Goal: Book appointment/travel/reservation

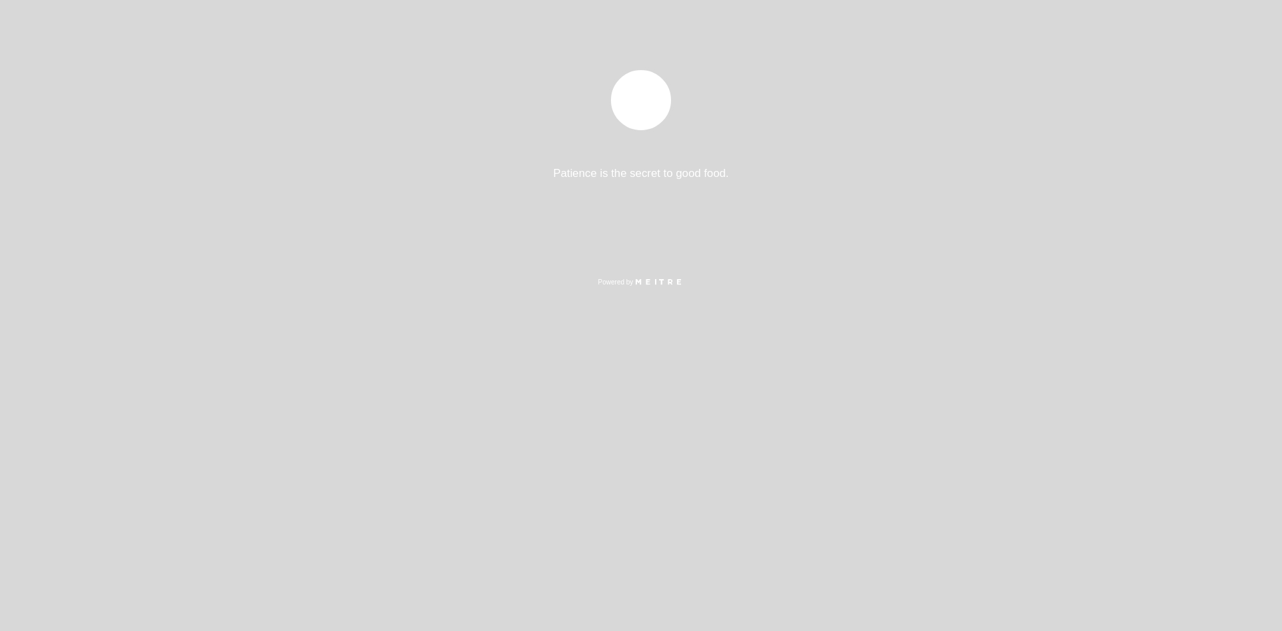
select select "es"
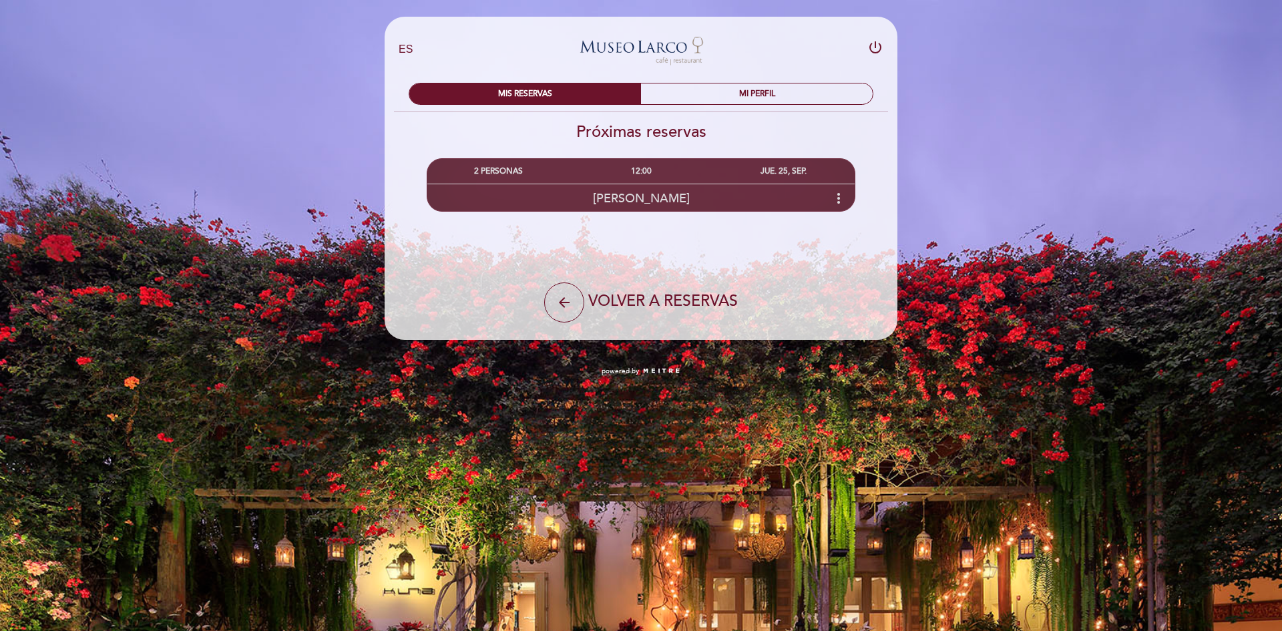
click at [834, 204] on icon "more_vert" at bounding box center [838, 198] width 16 height 16
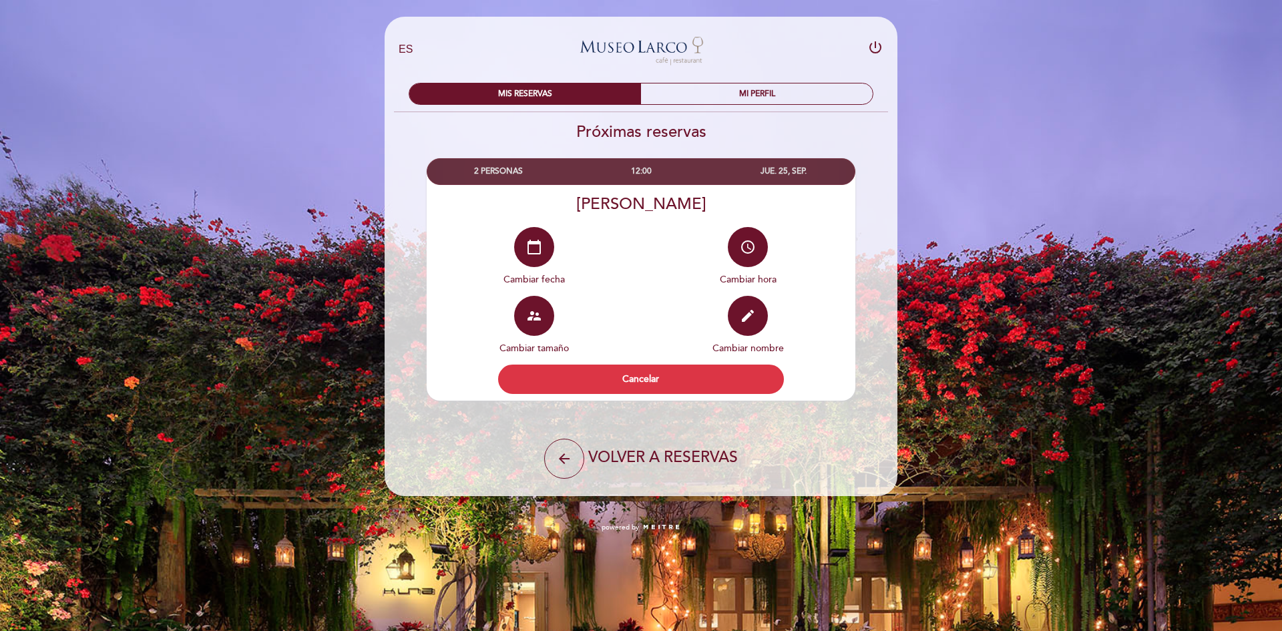
click at [643, 166] on div "12:00" at bounding box center [640, 171] width 142 height 25
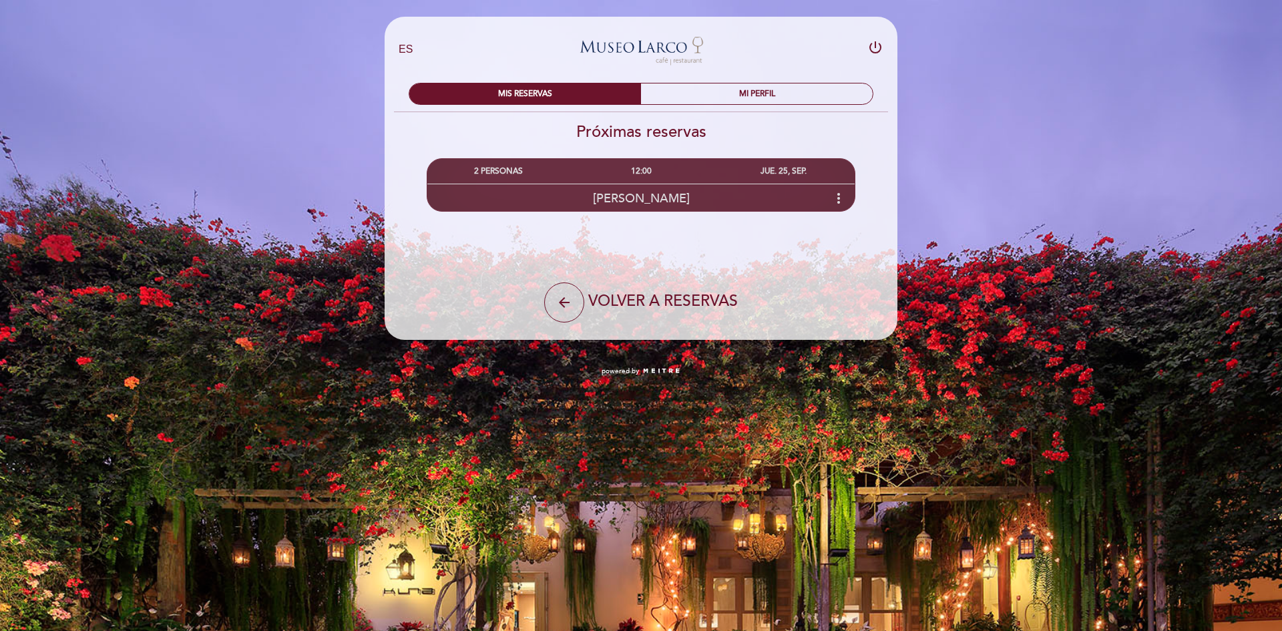
click at [643, 166] on div "12:00" at bounding box center [640, 171] width 142 height 25
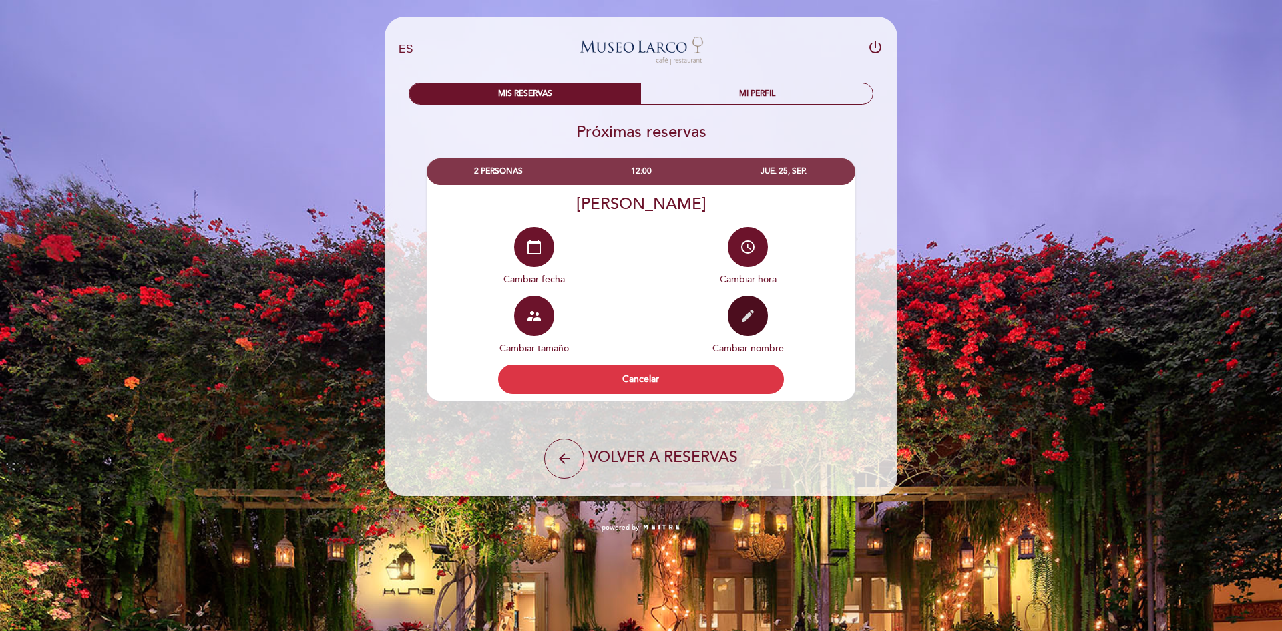
click at [742, 317] on icon "edit" at bounding box center [748, 316] width 16 height 16
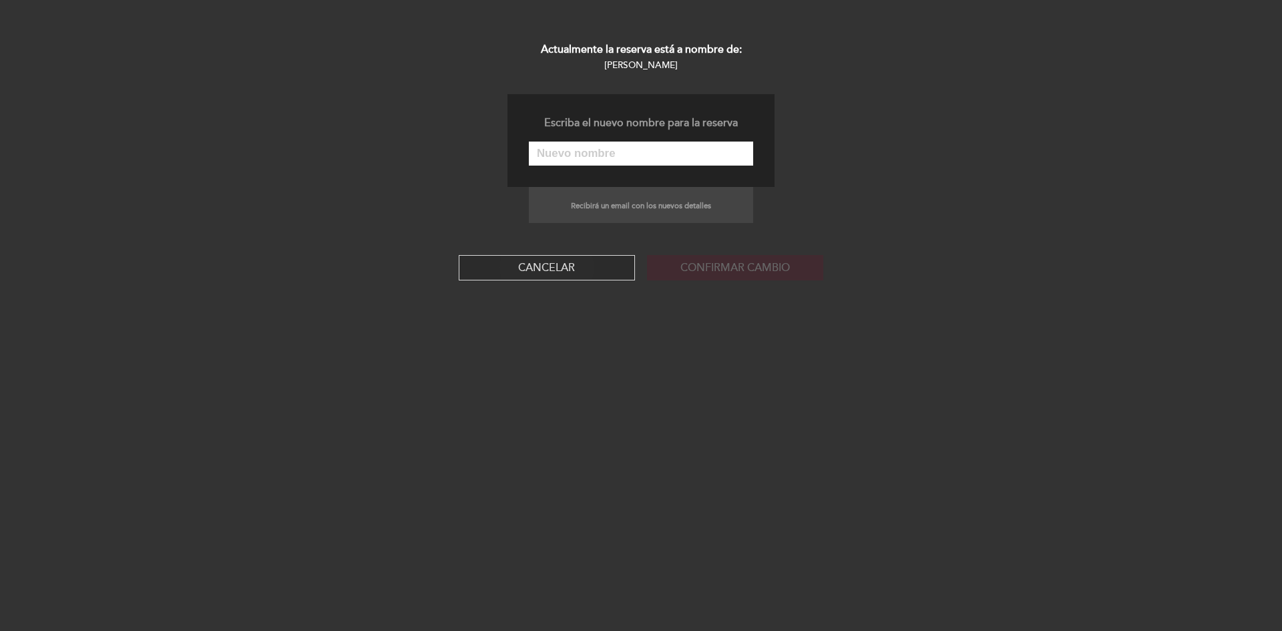
click at [564, 267] on button "Cancelar" at bounding box center [547, 267] width 176 height 25
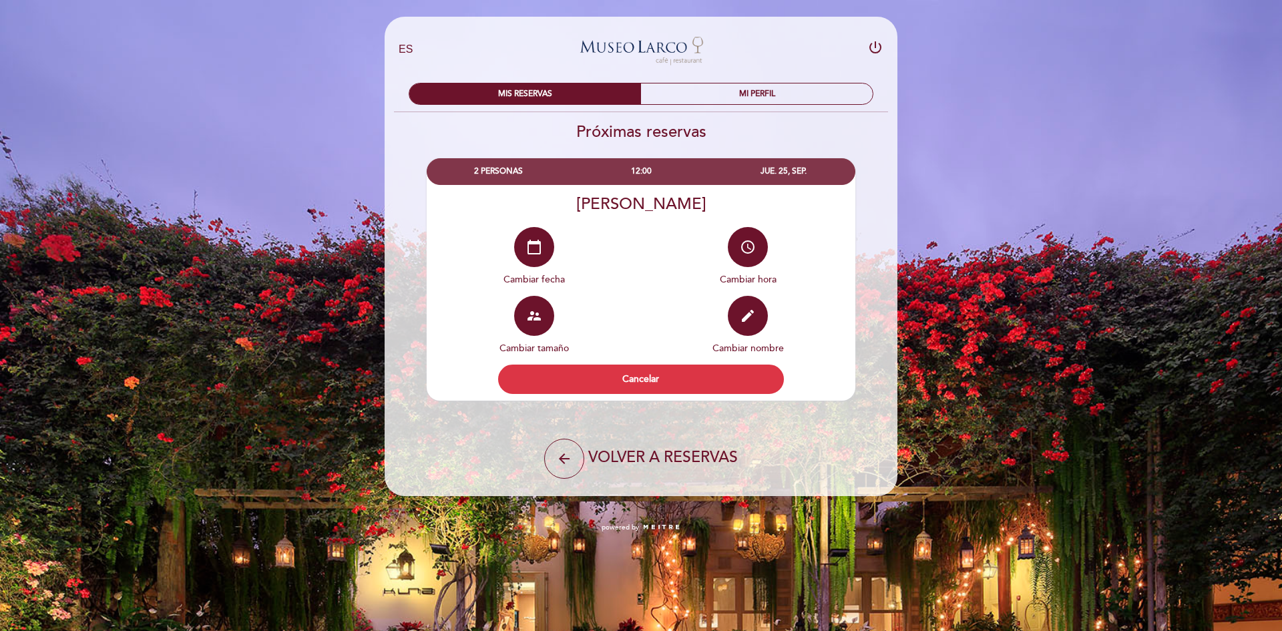
click at [758, 105] on div "MIS RESERVAS MI PERFIL" at bounding box center [640, 92] width 485 height 39
click at [758, 99] on div "MI PERFIL" at bounding box center [757, 93] width 232 height 21
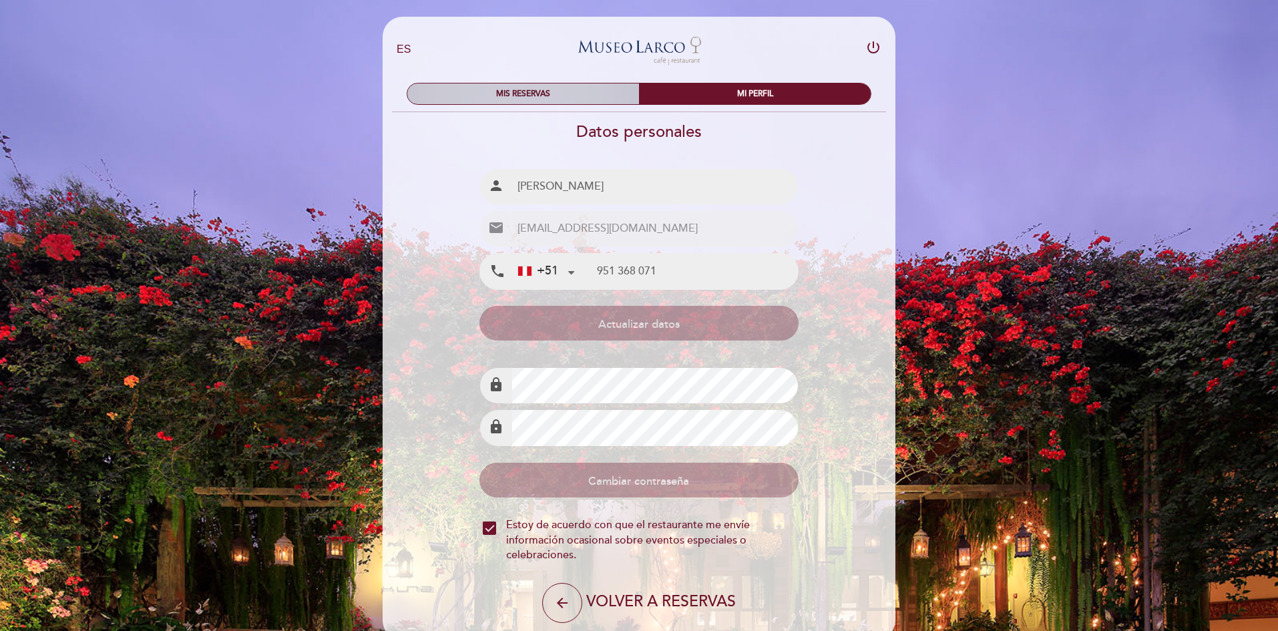
click at [541, 99] on div "MIS RESERVAS" at bounding box center [523, 93] width 232 height 21
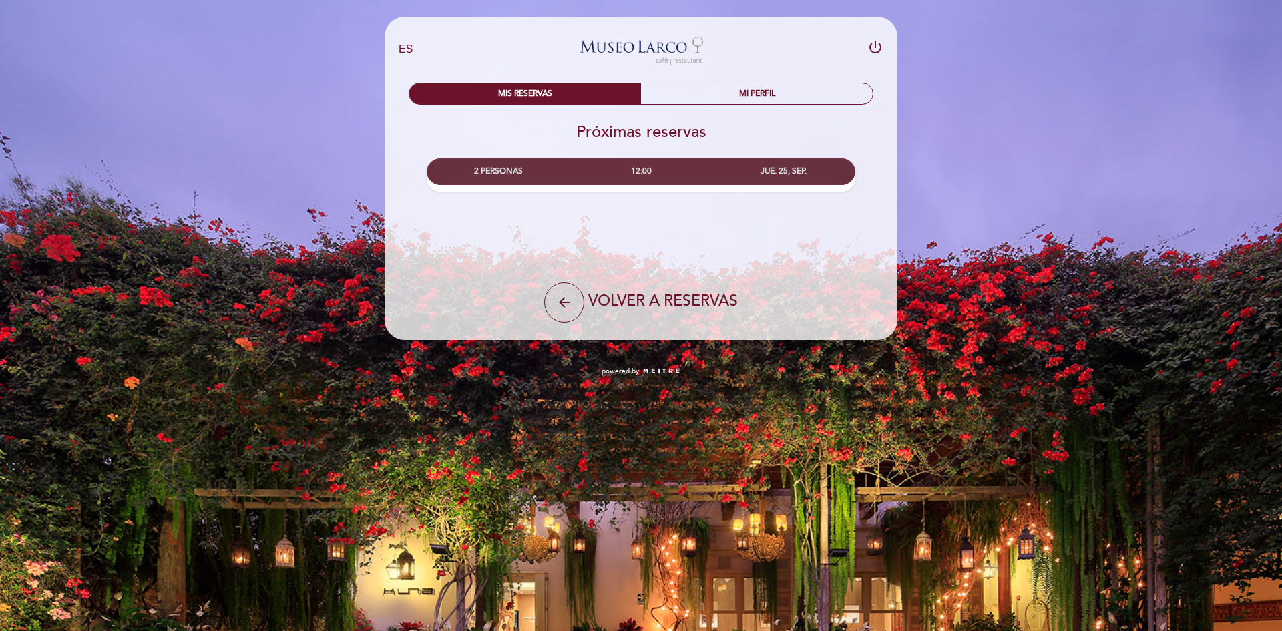
click at [503, 168] on div "2 PERSONAS" at bounding box center [498, 171] width 142 height 25
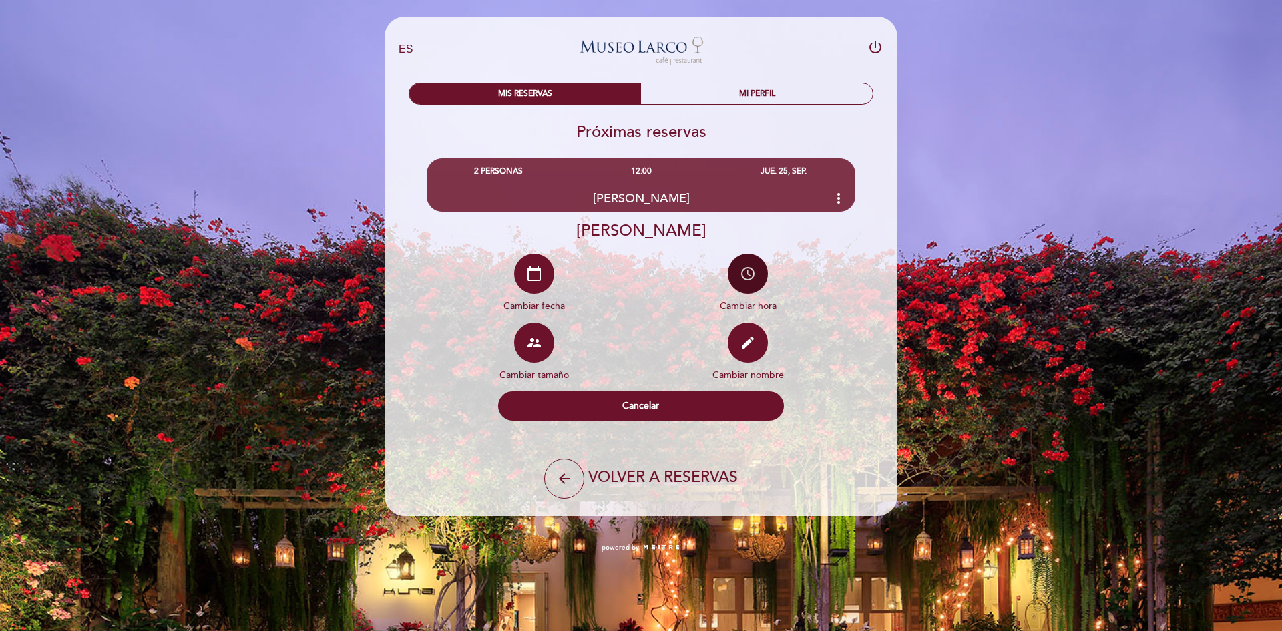
click at [748, 279] on icon "access_time" at bounding box center [748, 274] width 16 height 16
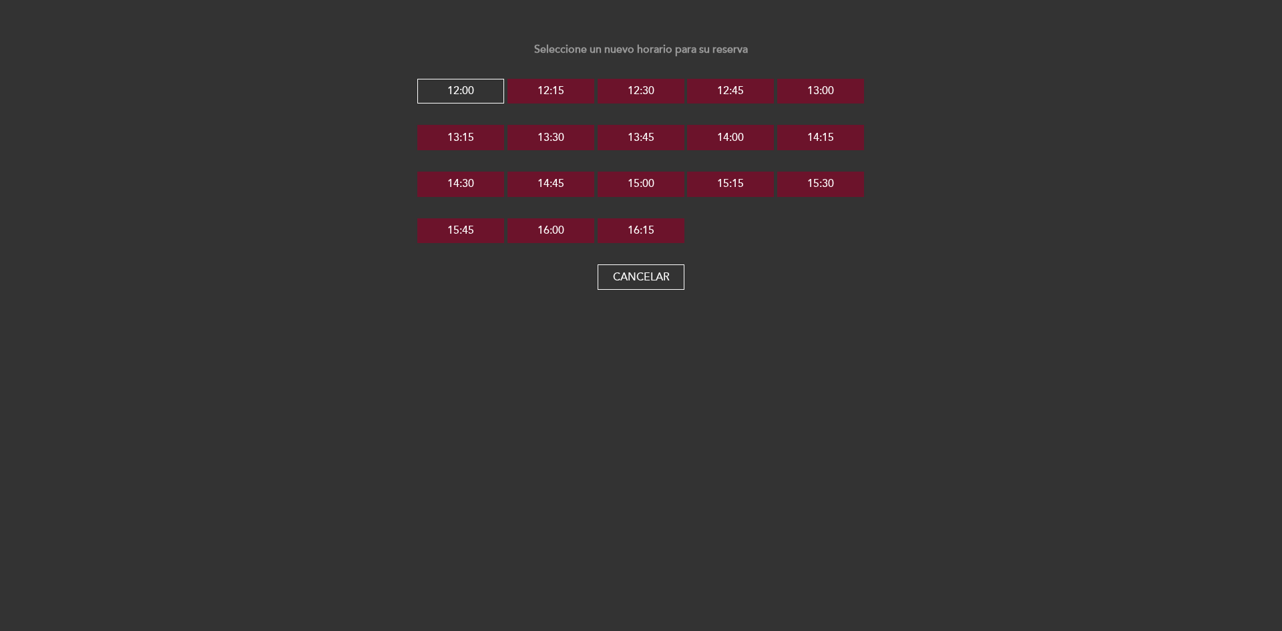
select select "es"
click at [558, 94] on button "12:15" at bounding box center [550, 91] width 87 height 25
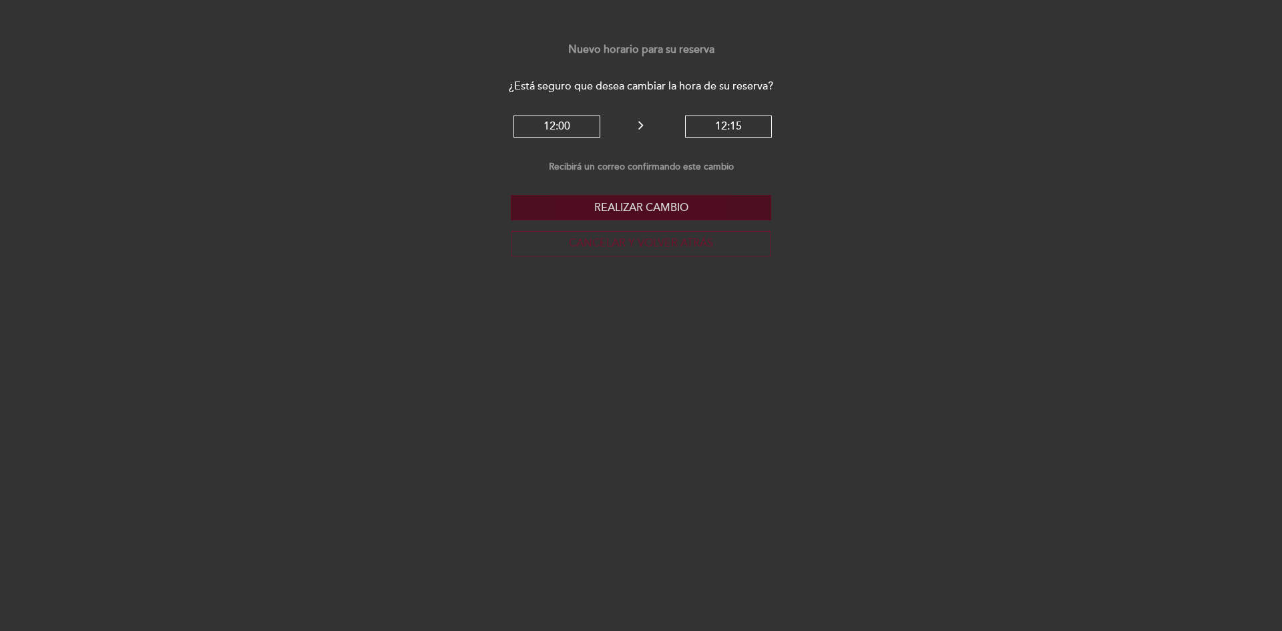
click at [623, 210] on button "Realizar cambio" at bounding box center [641, 207] width 260 height 25
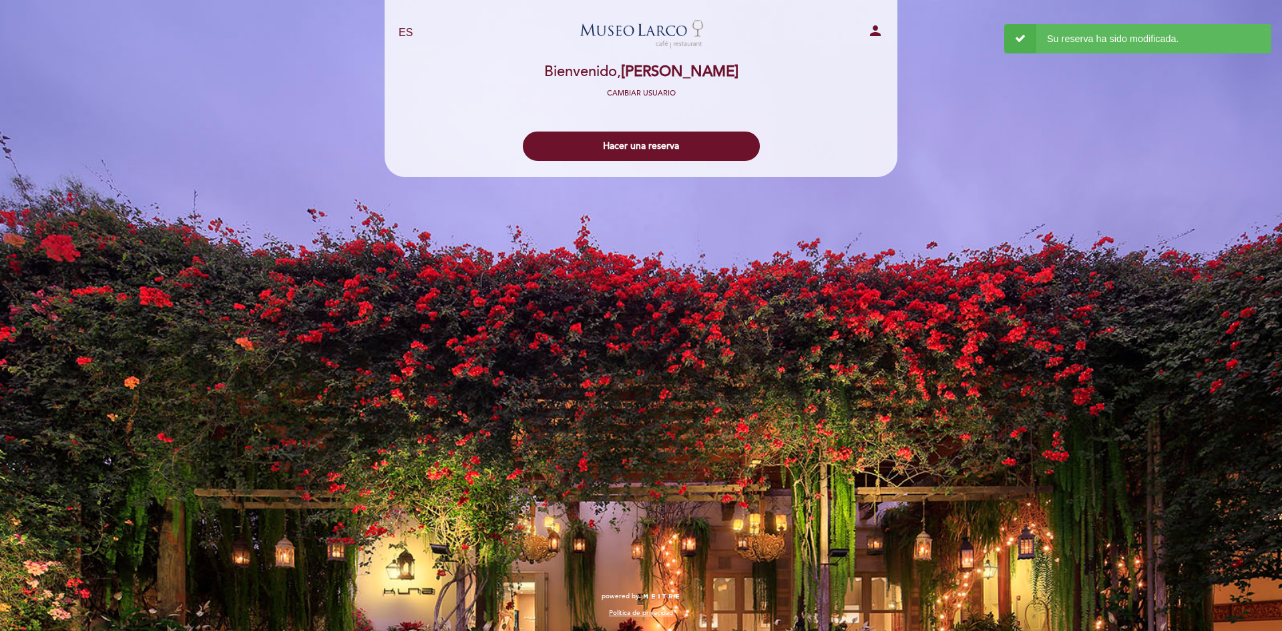
click at [654, 69] on span "[PERSON_NAME]" at bounding box center [679, 72] width 117 height 18
click at [875, 33] on icon "person" at bounding box center [875, 31] width 16 height 16
select select "es"
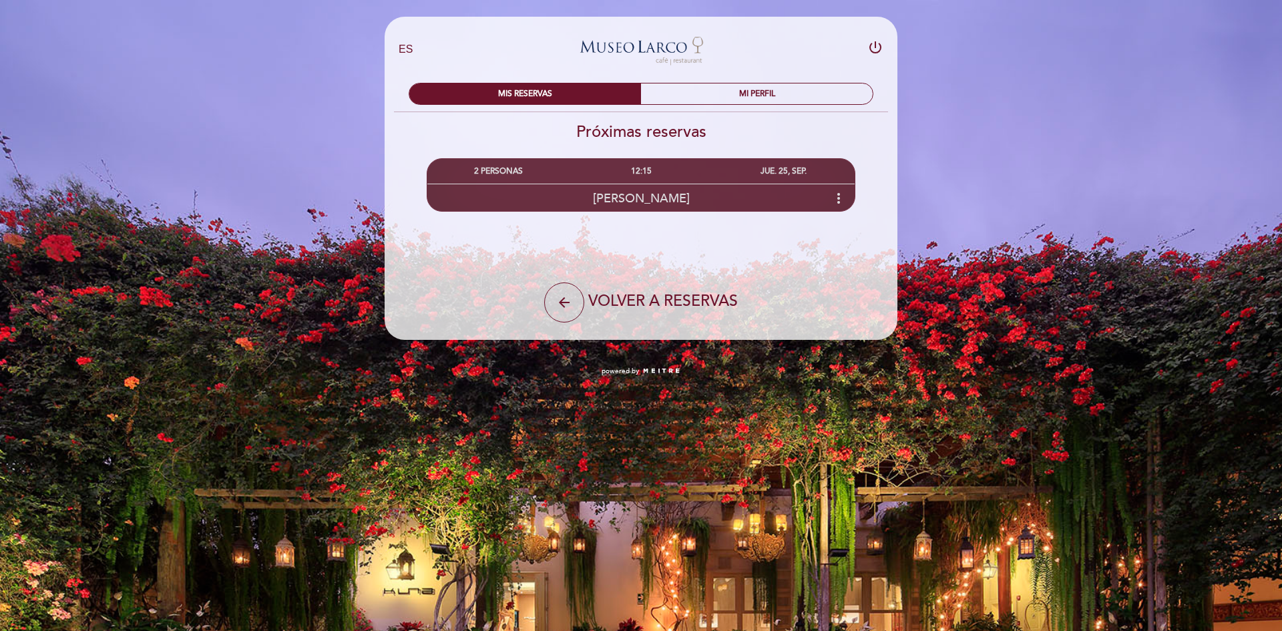
click at [840, 200] on icon "more_vert" at bounding box center [838, 198] width 16 height 16
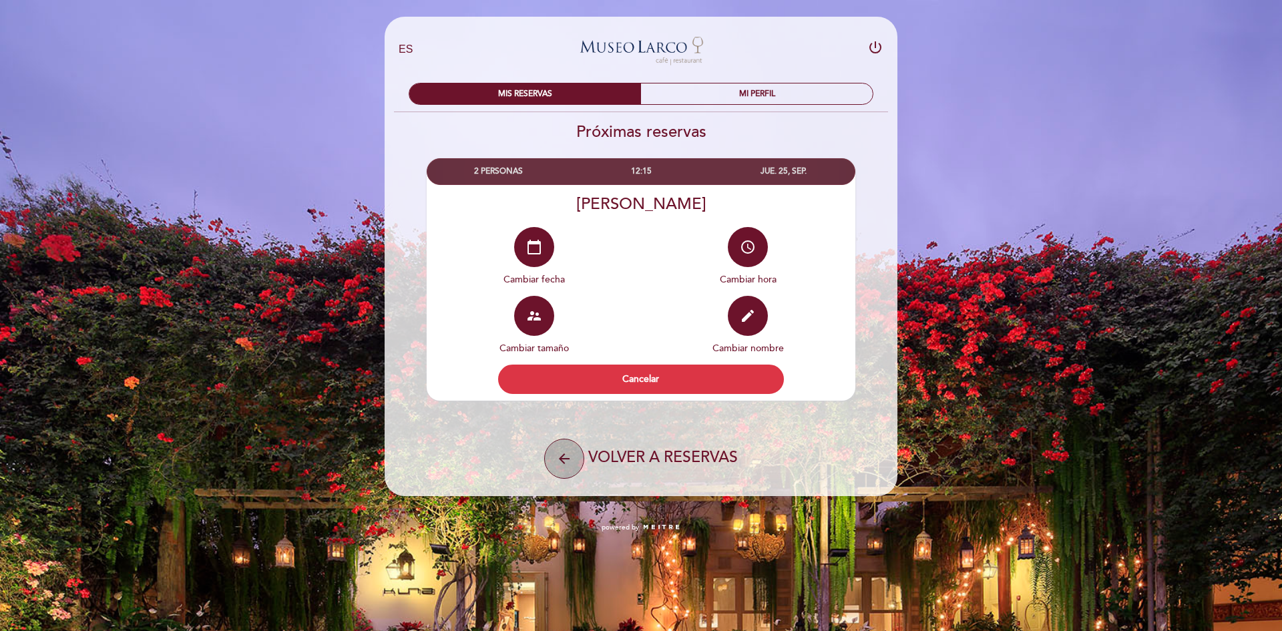
click at [557, 471] on button "arrow_back" at bounding box center [564, 459] width 40 height 40
select select "es"
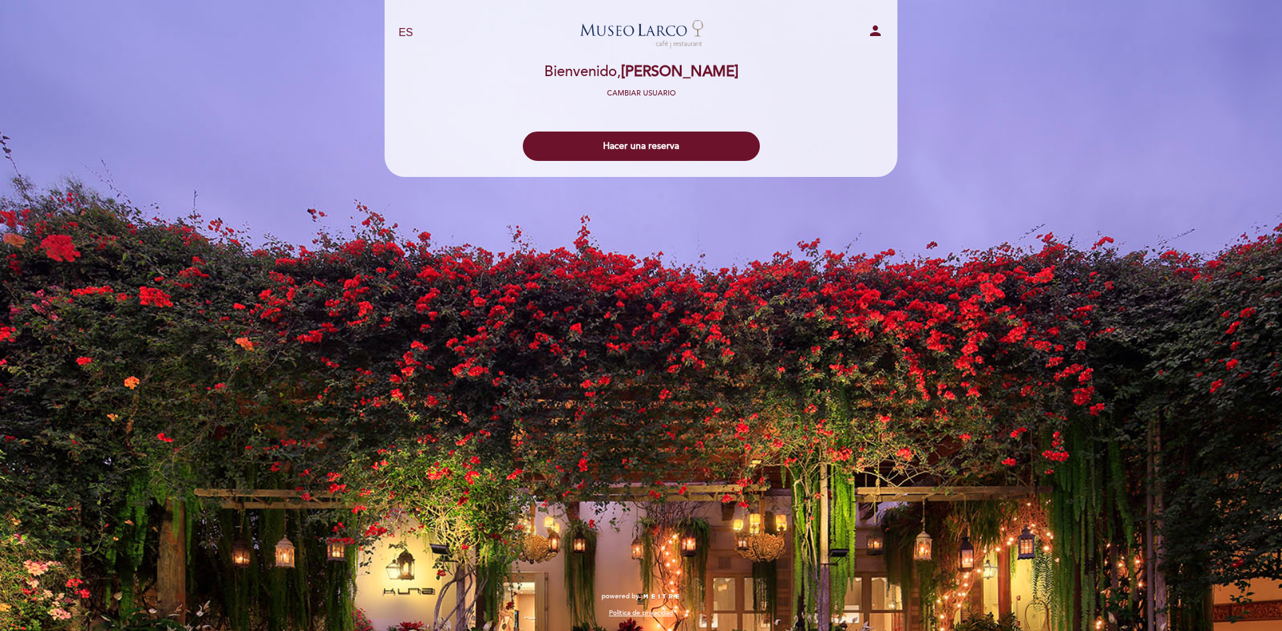
click at [645, 35] on link "Museo [PERSON_NAME][GEOGRAPHIC_DATA] - Restaurant" at bounding box center [640, 33] width 167 height 37
click at [640, 67] on span "[PERSON_NAME]" at bounding box center [679, 72] width 117 height 18
click at [632, 146] on button "Hacer una reserva" at bounding box center [641, 145] width 237 height 29
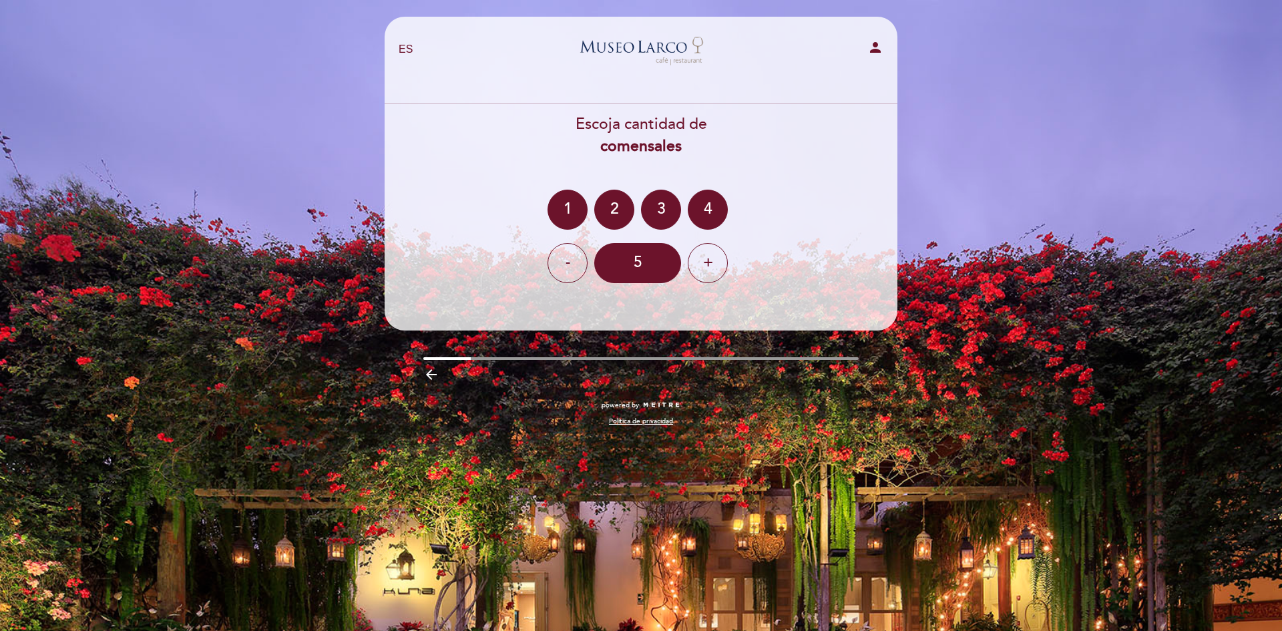
click at [874, 50] on icon "person" at bounding box center [875, 47] width 16 height 16
select select "es"
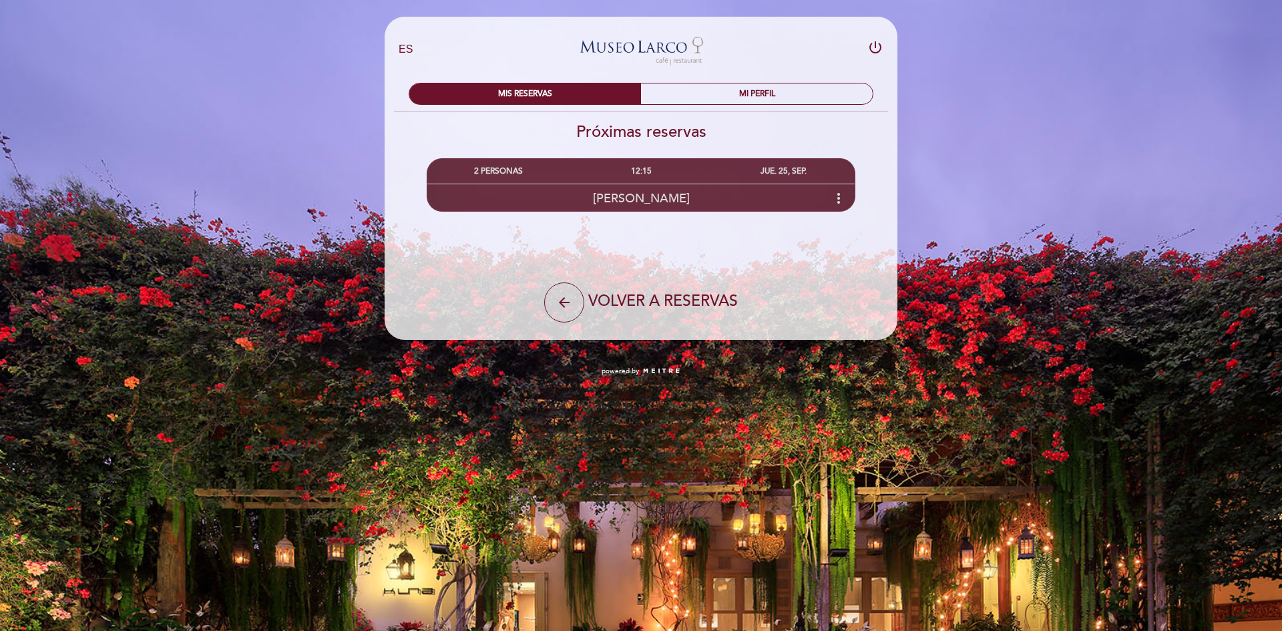
click at [652, 174] on div "12:15" at bounding box center [640, 171] width 142 height 25
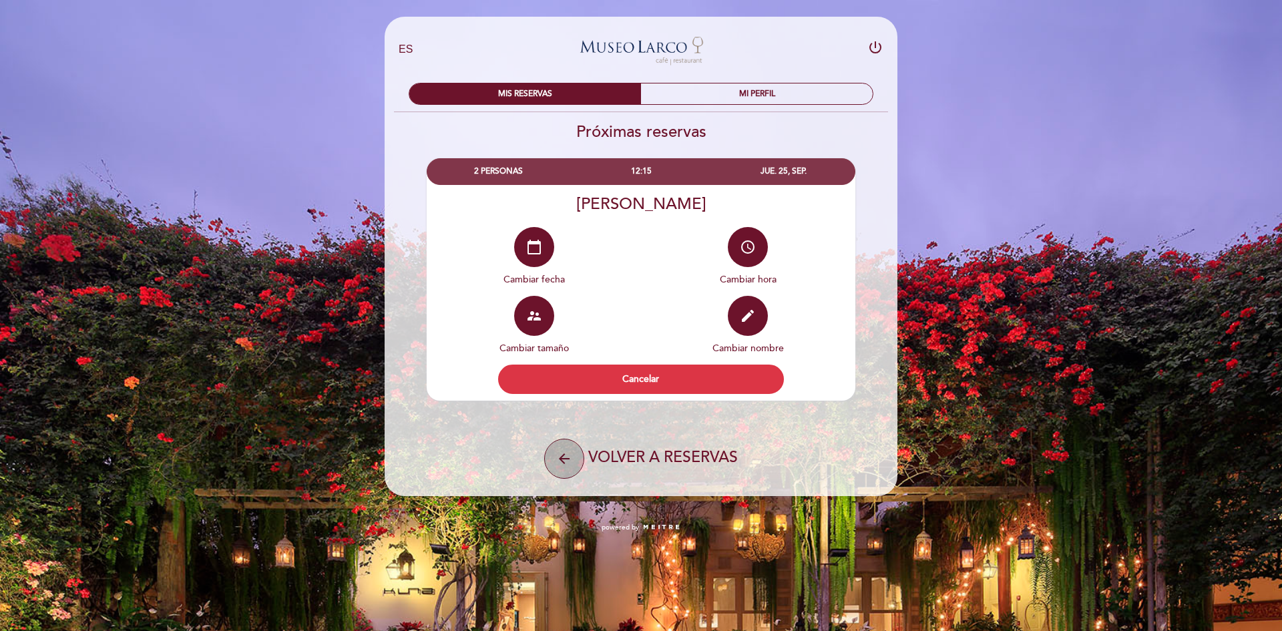
click at [556, 461] on icon "arrow_back" at bounding box center [564, 459] width 16 height 16
select select "es"
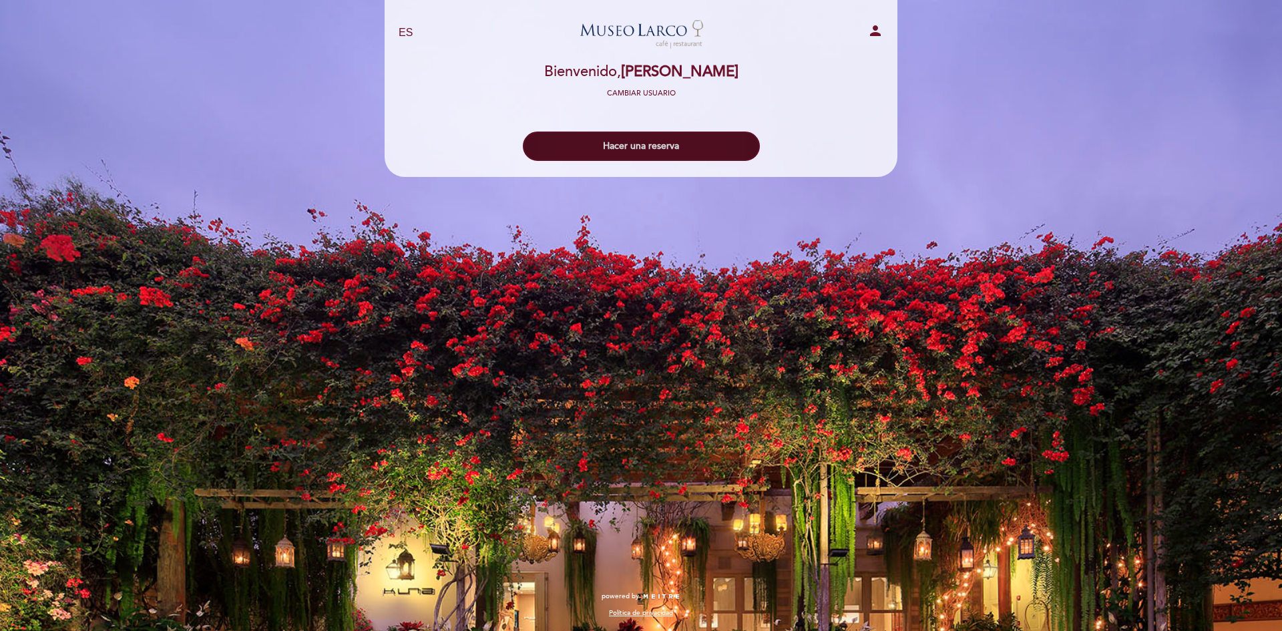
click at [645, 145] on button "Hacer una reserva" at bounding box center [641, 145] width 237 height 29
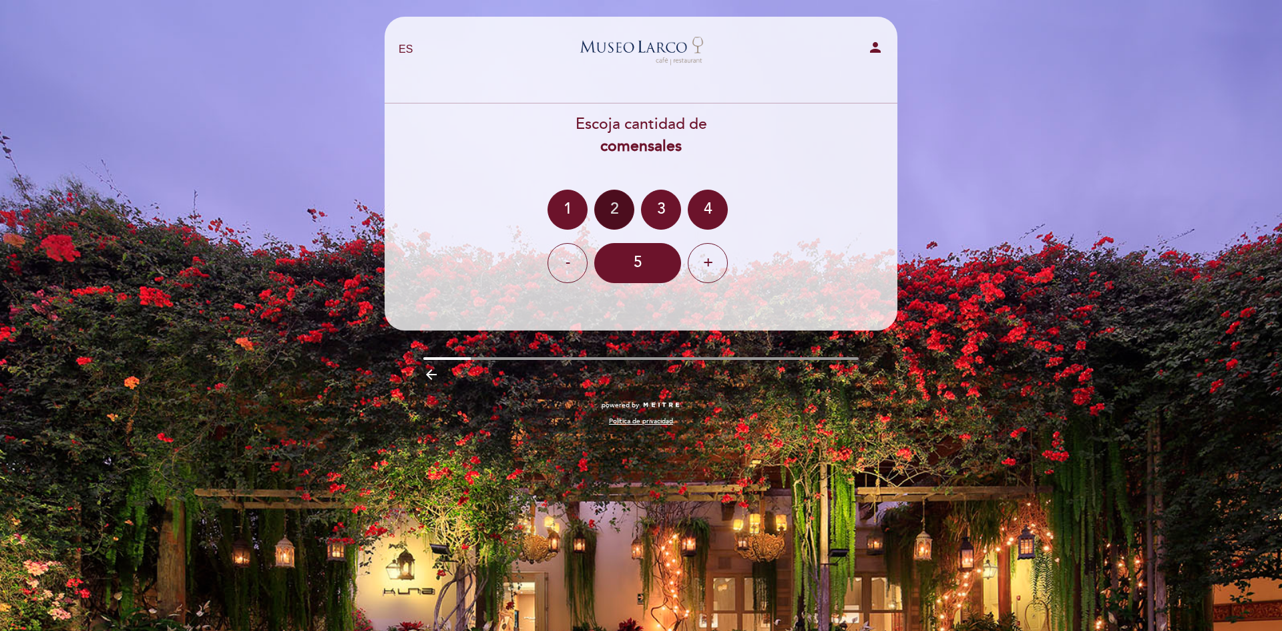
click at [619, 216] on div "2" at bounding box center [614, 210] width 40 height 40
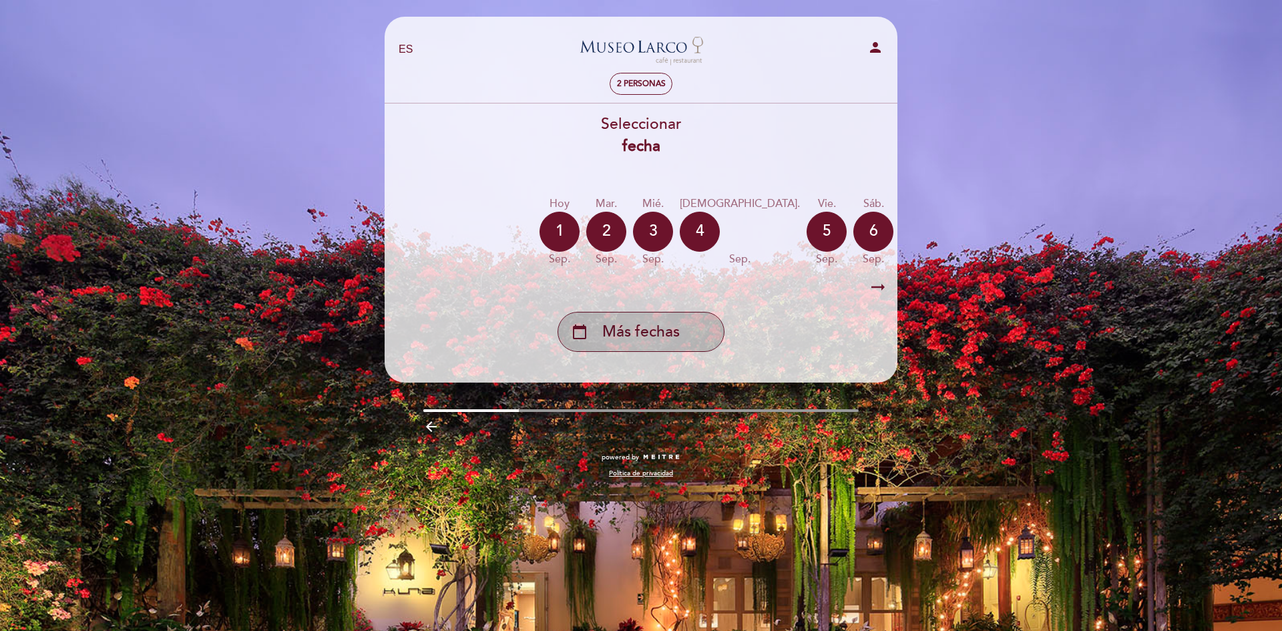
click at [640, 340] on span "Más fechas" at bounding box center [640, 332] width 77 height 22
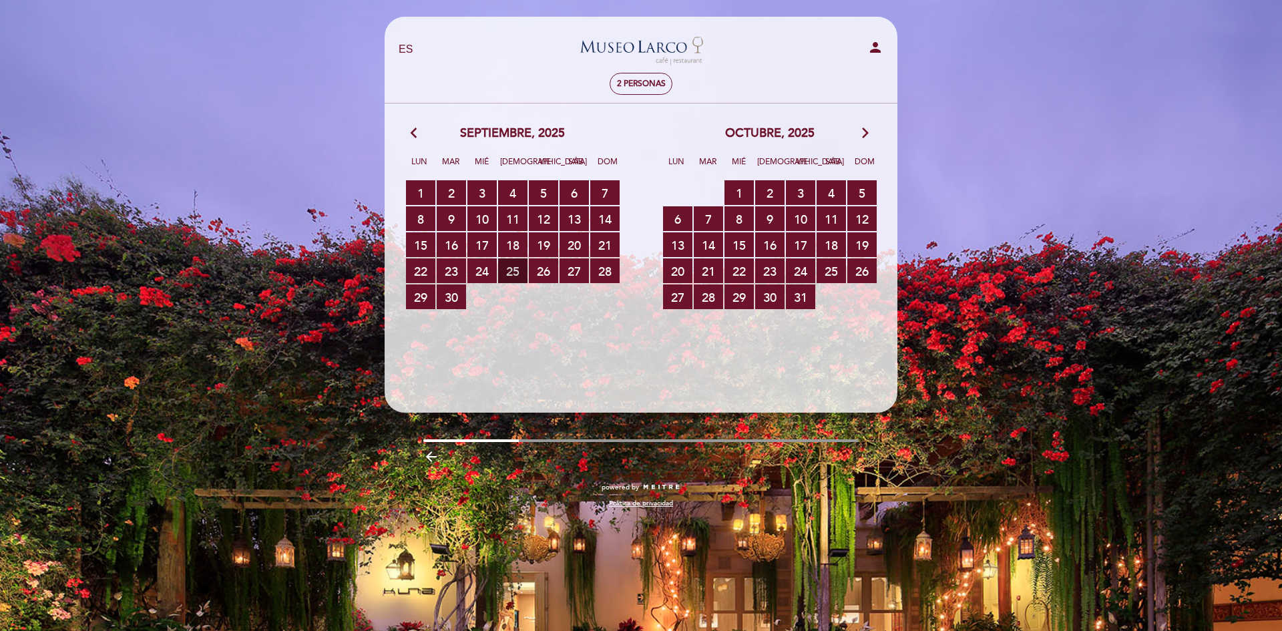
click at [518, 269] on span "25 RESERVAS DISPONIBLES" at bounding box center [512, 270] width 29 height 25
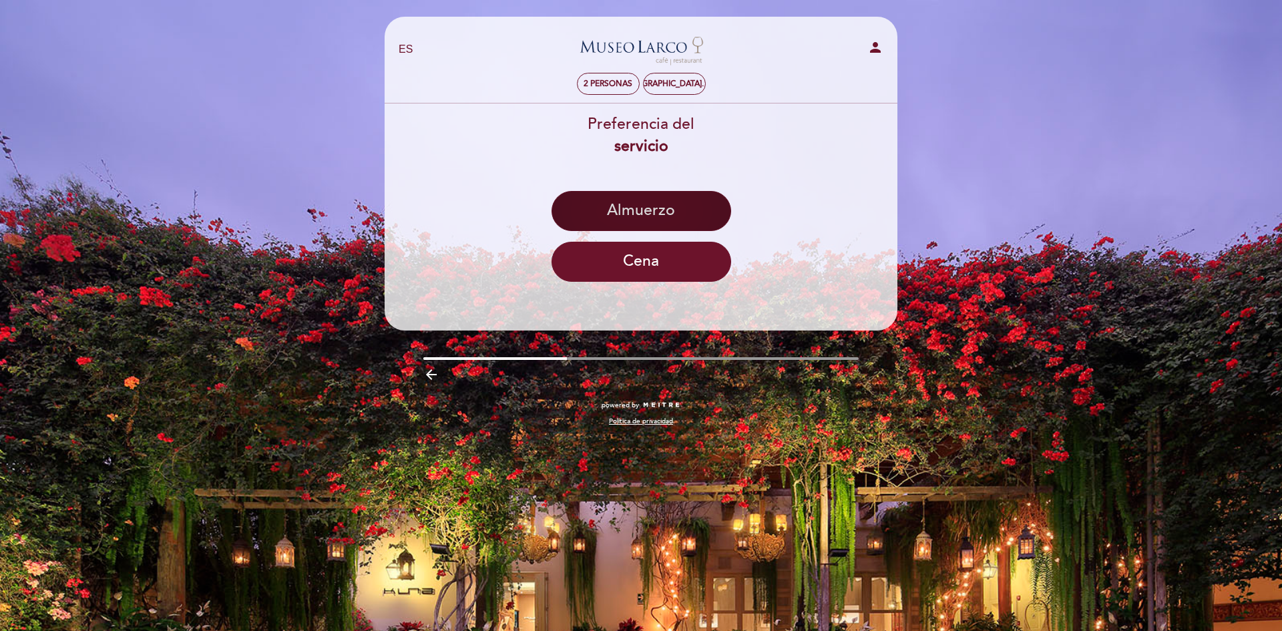
click at [633, 208] on button "Almuerzo" at bounding box center [641, 211] width 180 height 40
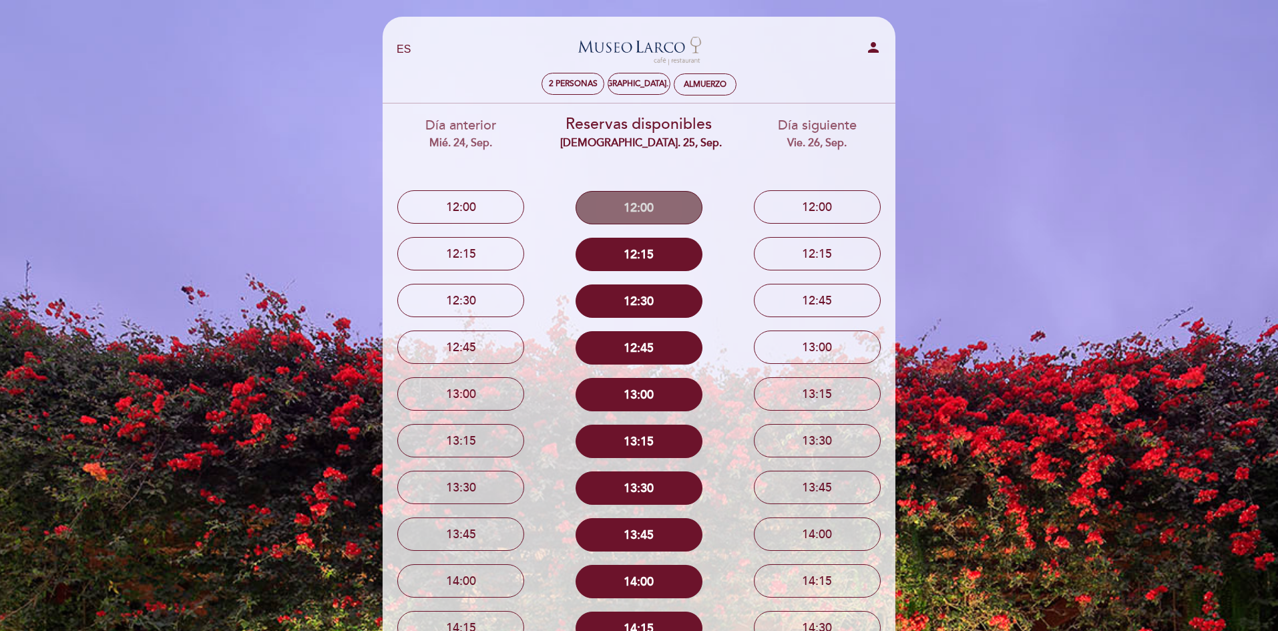
click at [640, 212] on button "12:00" at bounding box center [638, 207] width 127 height 33
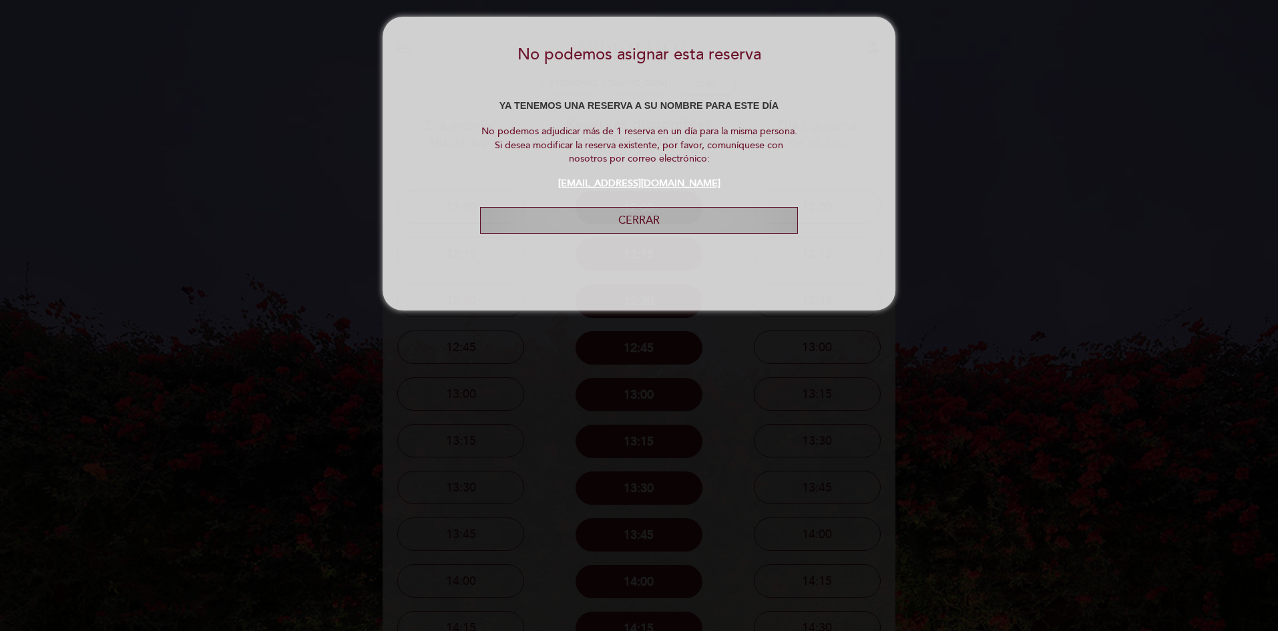
click at [632, 218] on button "Cerrar" at bounding box center [639, 220] width 318 height 27
